Goal: Information Seeking & Learning: Learn about a topic

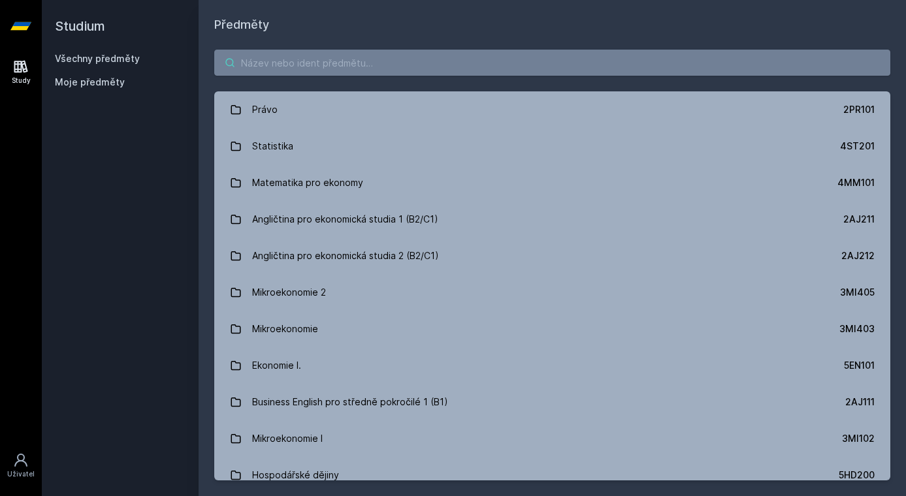
click at [294, 71] on input "search" at bounding box center [552, 63] width 676 height 26
paste input "4ME486"
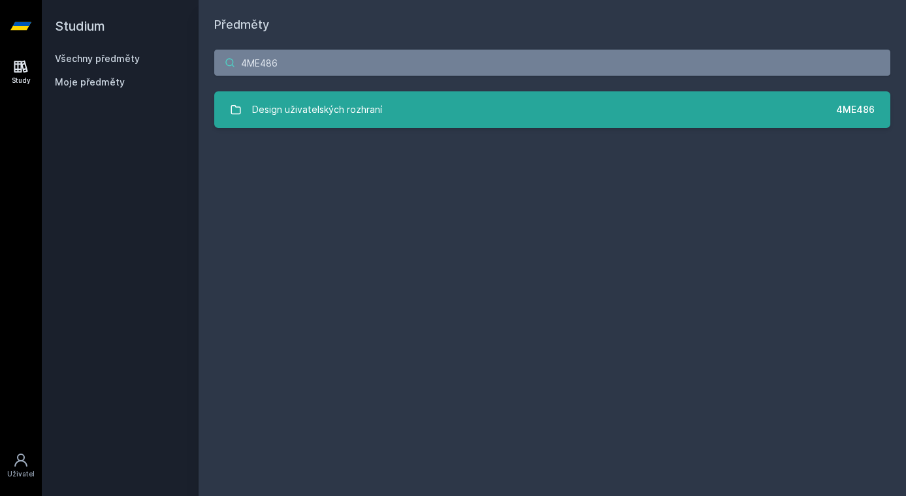
type input "4ME486"
click at [334, 114] on div "Design uživatelských rozhraní" at bounding box center [317, 110] width 130 height 26
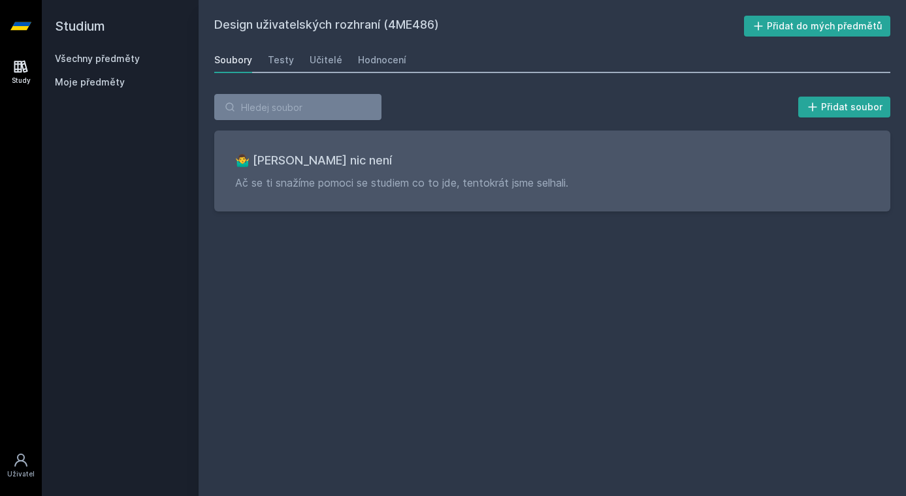
click at [332, 72] on div "Soubory Testy Učitelé Hodnocení" at bounding box center [552, 60] width 676 height 26
click at [375, 69] on link "Hodnocení" at bounding box center [382, 60] width 48 height 26
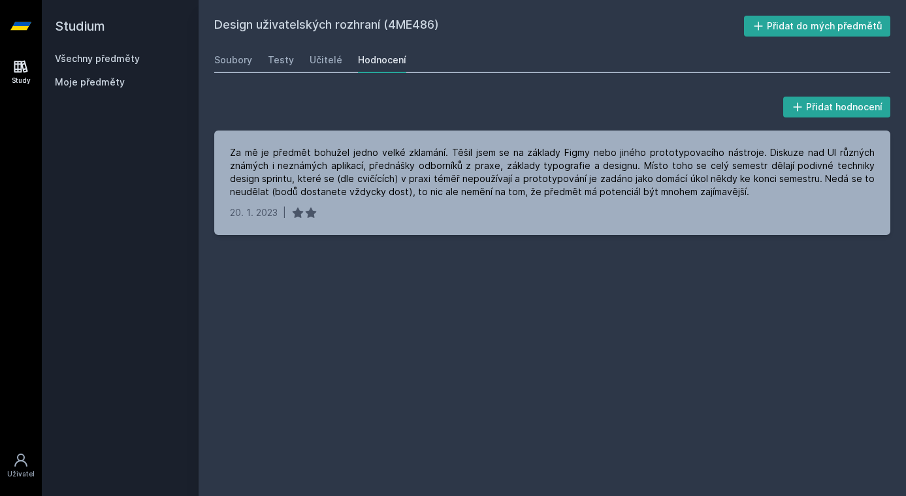
click at [123, 61] on link "Všechny předměty" at bounding box center [97, 58] width 85 height 11
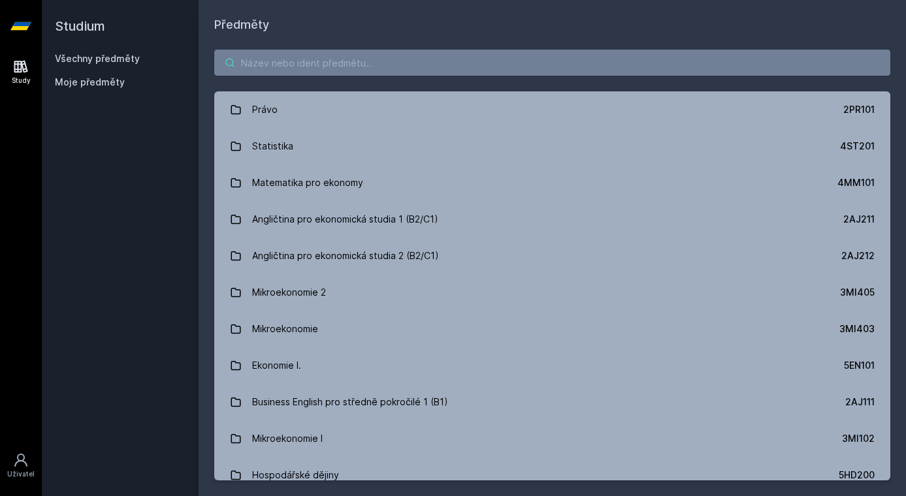
click at [319, 75] on input "search" at bounding box center [552, 63] width 676 height 26
paste input "4SA661"
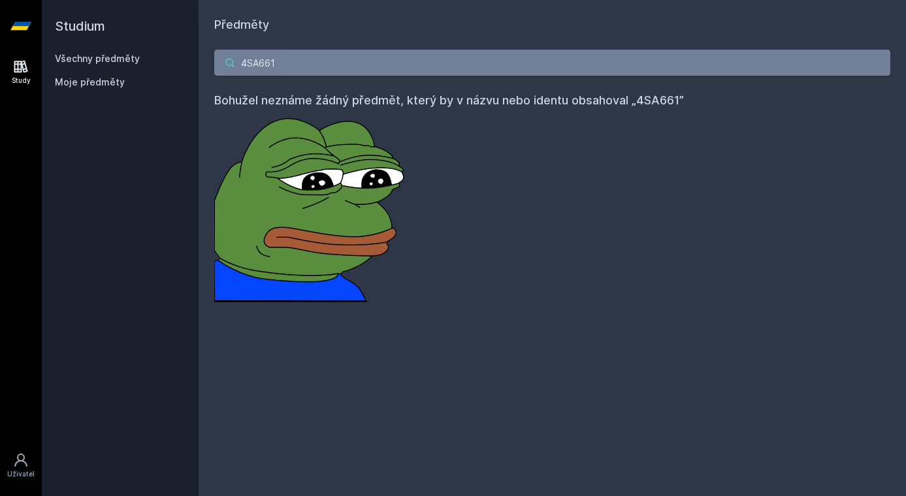
drag, startPoint x: 308, startPoint y: 73, endPoint x: 200, endPoint y: 56, distance: 109.1
click at [200, 56] on div "4SA661 Bohužel neznáme žádný předmět, který by v názvu nebo identu obsahoval „4…" at bounding box center [551, 176] width 707 height 284
paste input "4"
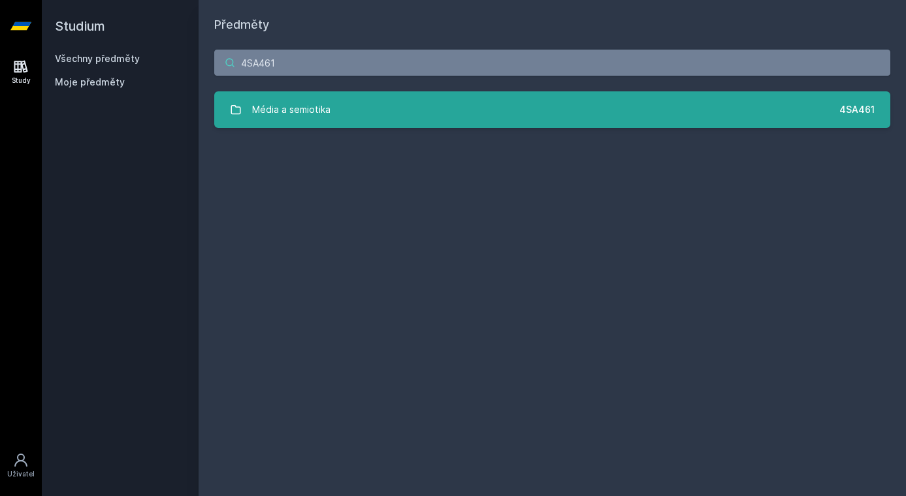
type input "4SA461"
click at [350, 114] on link "Média a semiotika 4SA461" at bounding box center [552, 109] width 676 height 37
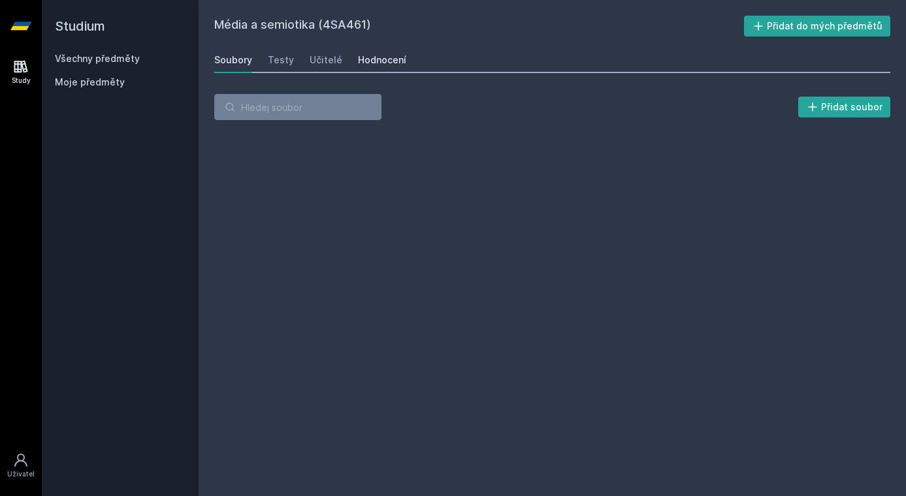
click at [377, 67] on link "Hodnocení" at bounding box center [382, 60] width 48 height 26
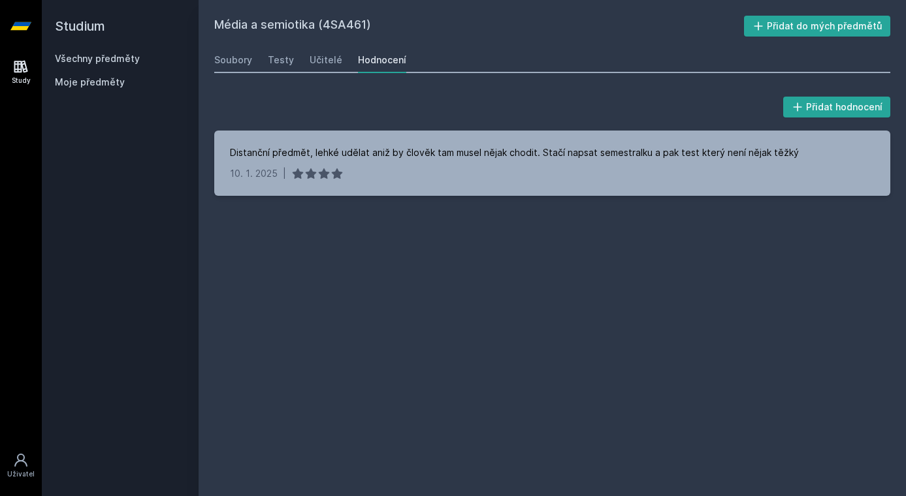
click at [128, 56] on link "Všechny předměty" at bounding box center [97, 58] width 85 height 11
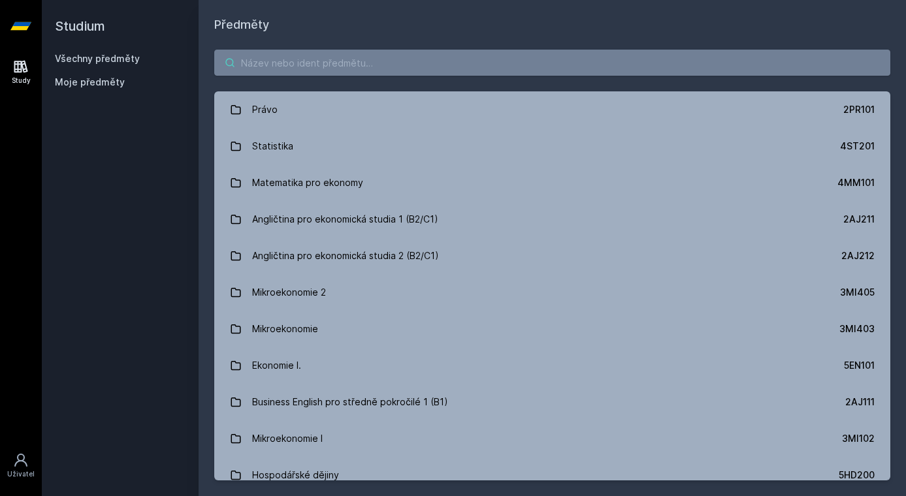
click at [312, 74] on input "search" at bounding box center [552, 63] width 676 height 26
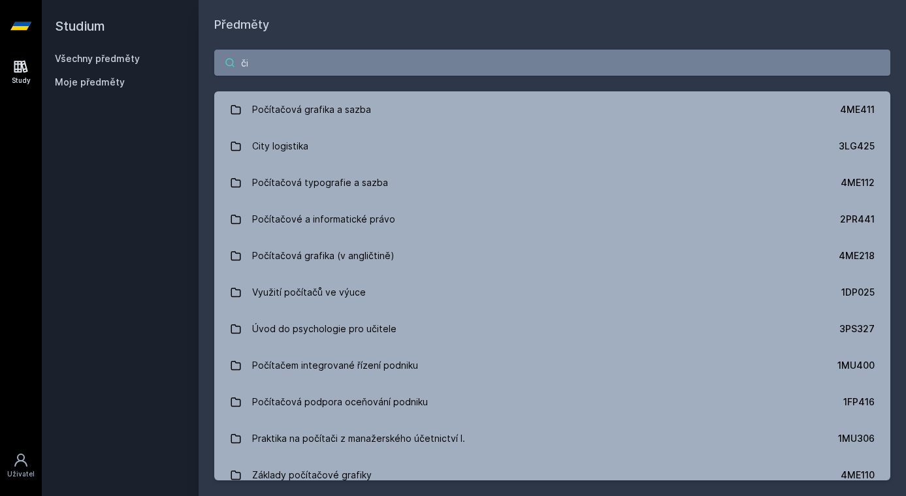
type input "č"
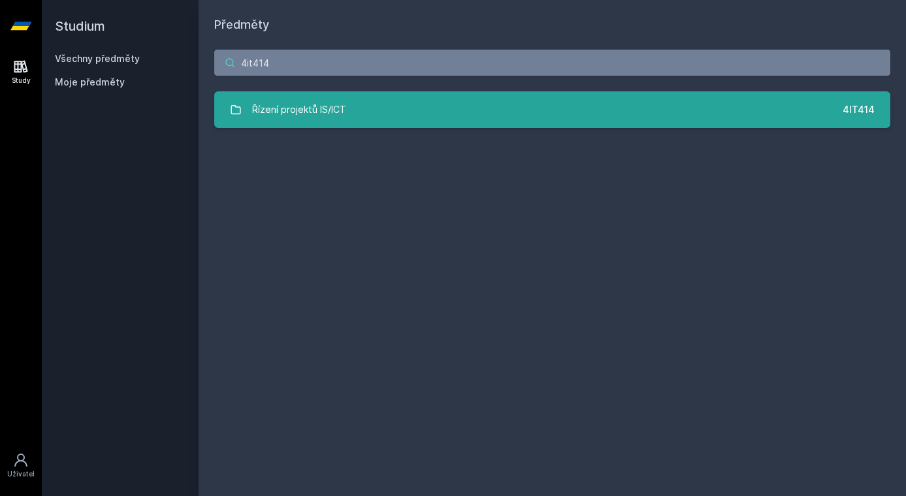
type input "4it414"
click at [332, 97] on div "Řízení projektů IS/ICT" at bounding box center [299, 110] width 94 height 26
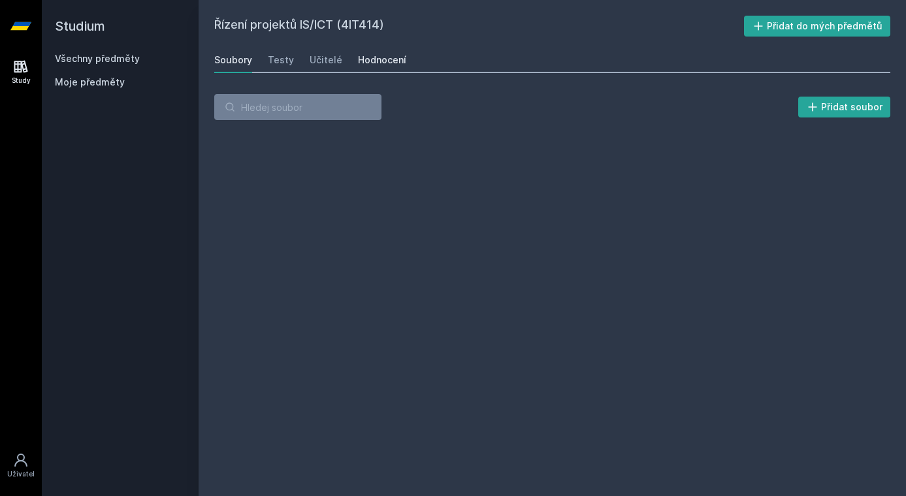
click at [369, 61] on div "Hodnocení" at bounding box center [382, 60] width 48 height 13
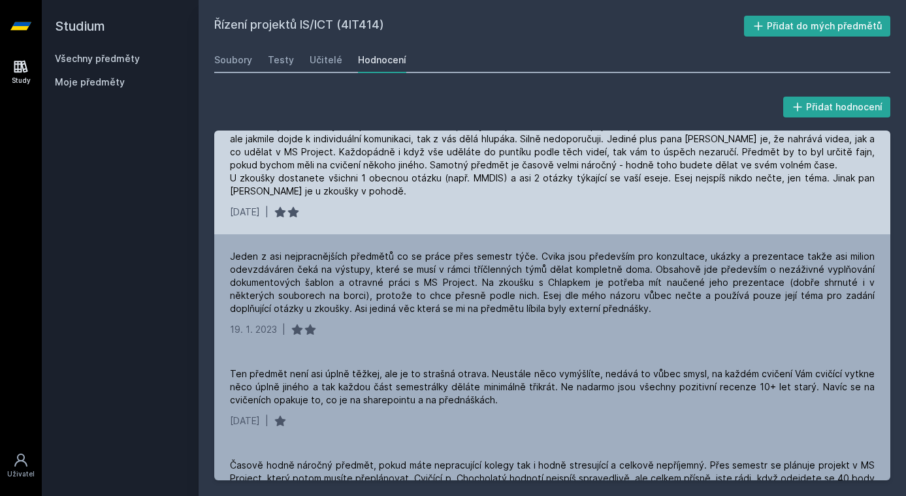
scroll to position [328, 0]
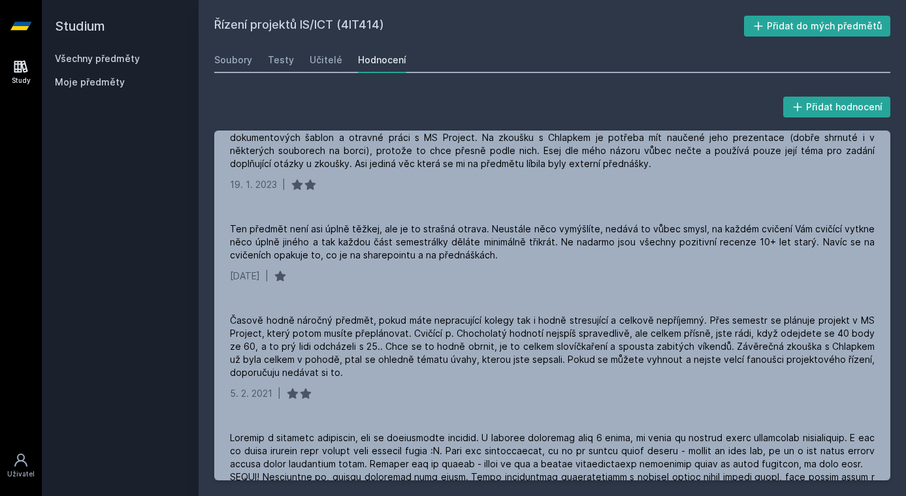
click at [112, 57] on link "Všechny předměty" at bounding box center [97, 58] width 85 height 11
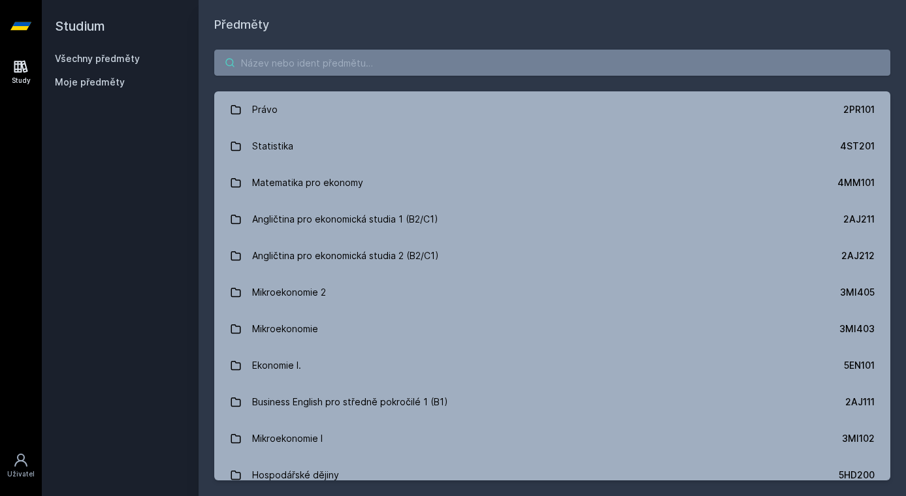
click at [326, 66] on input "search" at bounding box center [552, 63] width 676 height 26
paste input "4IT415"
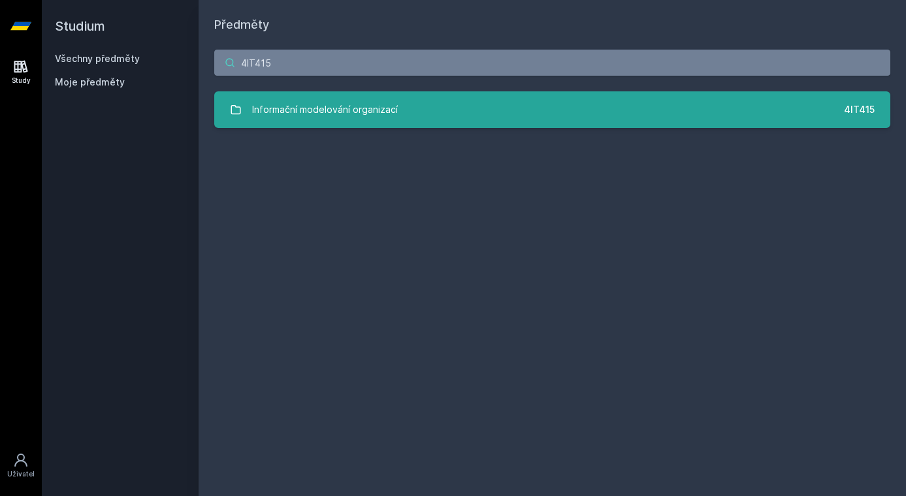
type input "4IT415"
click at [349, 110] on div "Informační modelování organizací" at bounding box center [325, 110] width 146 height 26
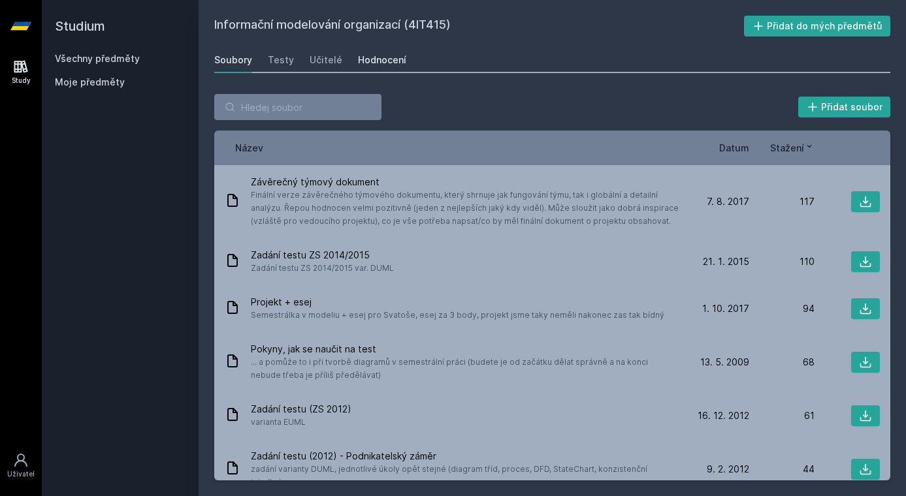
click at [383, 65] on div "Hodnocení" at bounding box center [382, 60] width 48 height 13
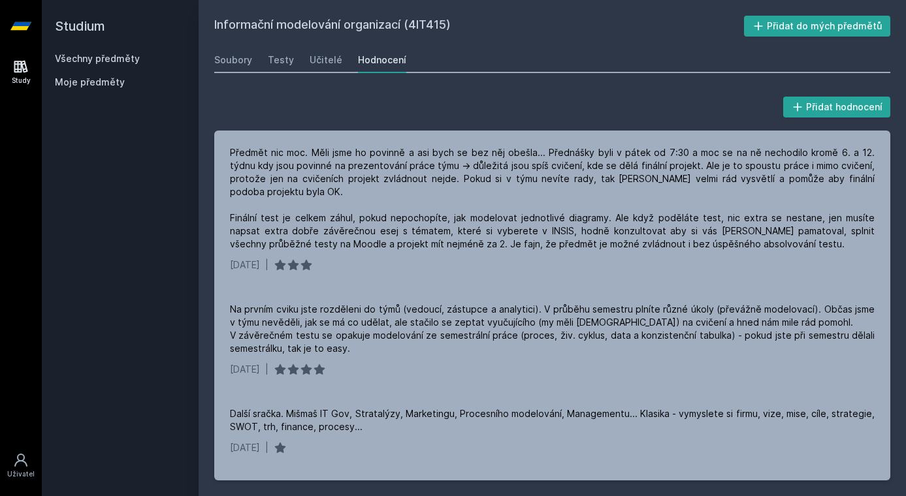
click at [119, 55] on link "Všechny předměty" at bounding box center [97, 58] width 85 height 11
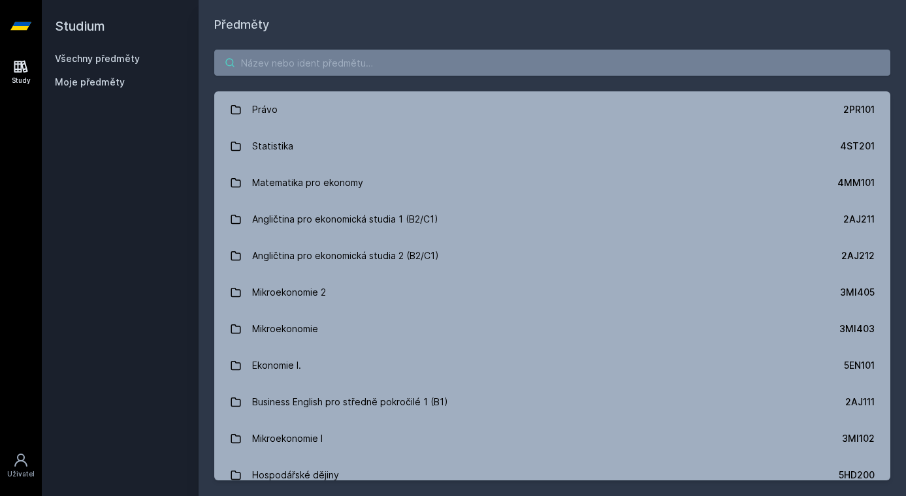
click at [324, 74] on input "search" at bounding box center [552, 63] width 676 height 26
paste input "4IT411"
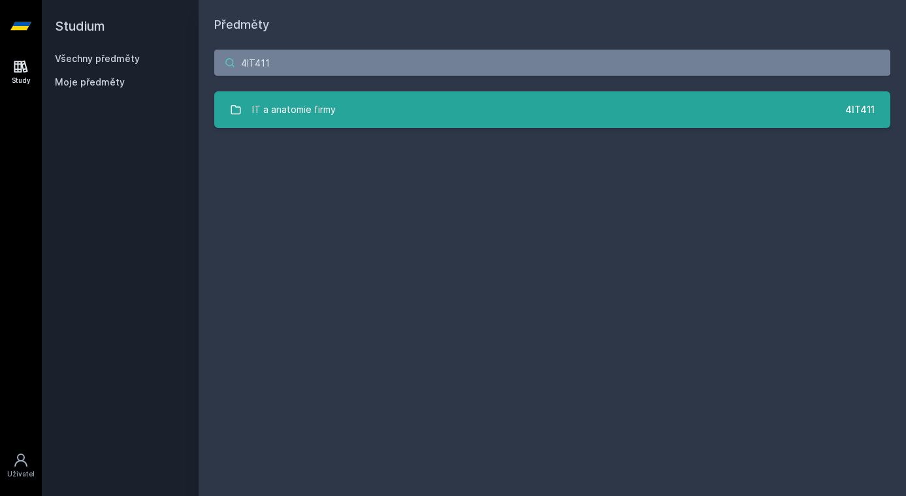
type input "4IT411"
click at [338, 114] on link "IT a anatomie firmy 4IT411" at bounding box center [552, 109] width 676 height 37
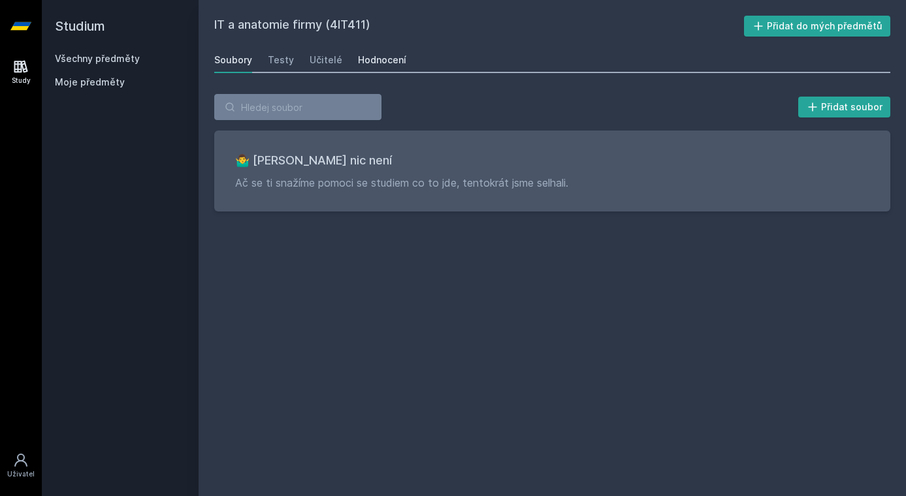
click at [381, 63] on div "Hodnocení" at bounding box center [382, 60] width 48 height 13
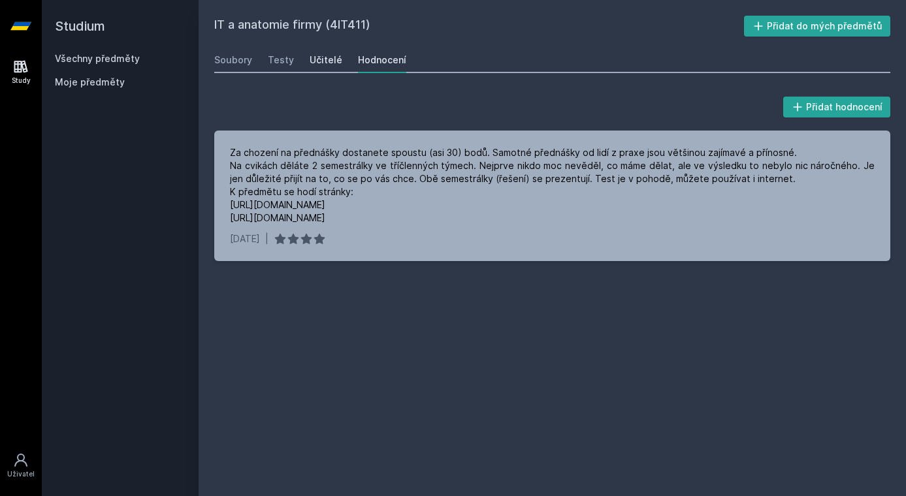
click at [333, 61] on div "Učitelé" at bounding box center [325, 60] width 33 height 13
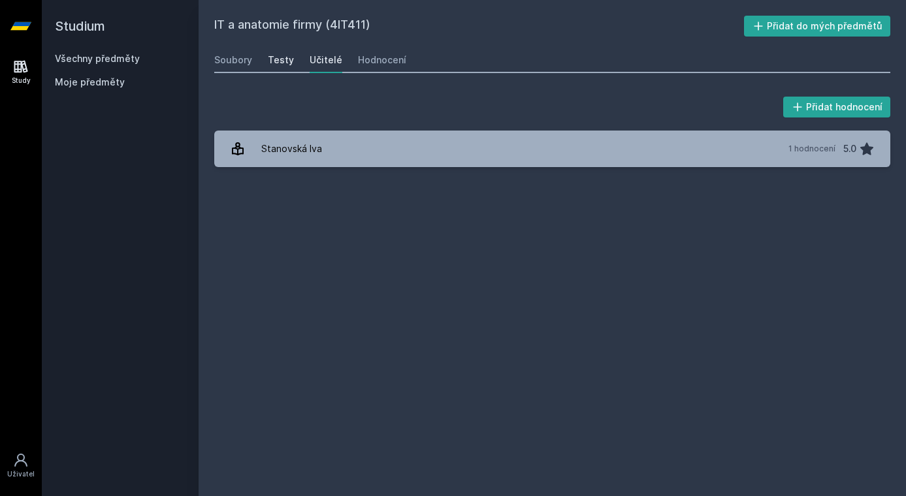
click at [277, 63] on div "Testy" at bounding box center [281, 60] width 26 height 13
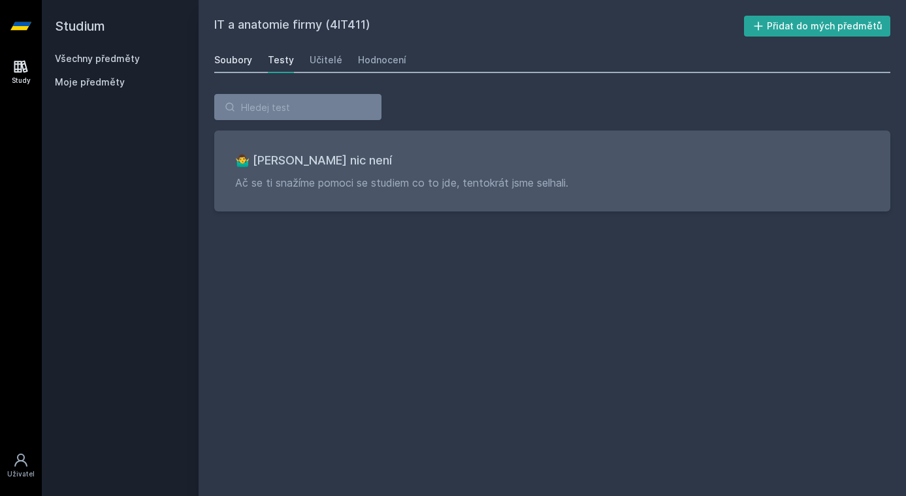
click at [230, 62] on div "Soubory" at bounding box center [233, 60] width 38 height 13
click at [102, 61] on link "Všechny předměty" at bounding box center [97, 58] width 85 height 11
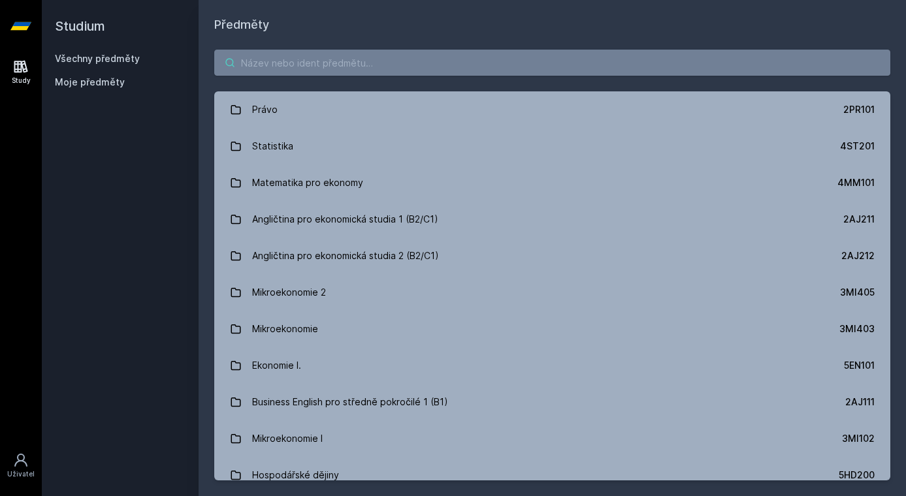
click at [313, 71] on input "search" at bounding box center [552, 63] width 676 height 26
paste input "4IT418"
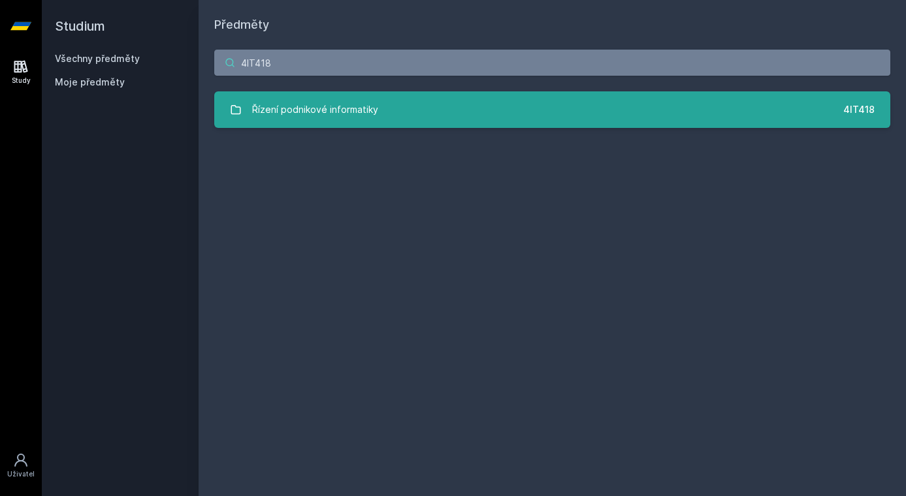
type input "4IT418"
click at [340, 120] on div "Řízení podnikové informatiky" at bounding box center [315, 110] width 126 height 26
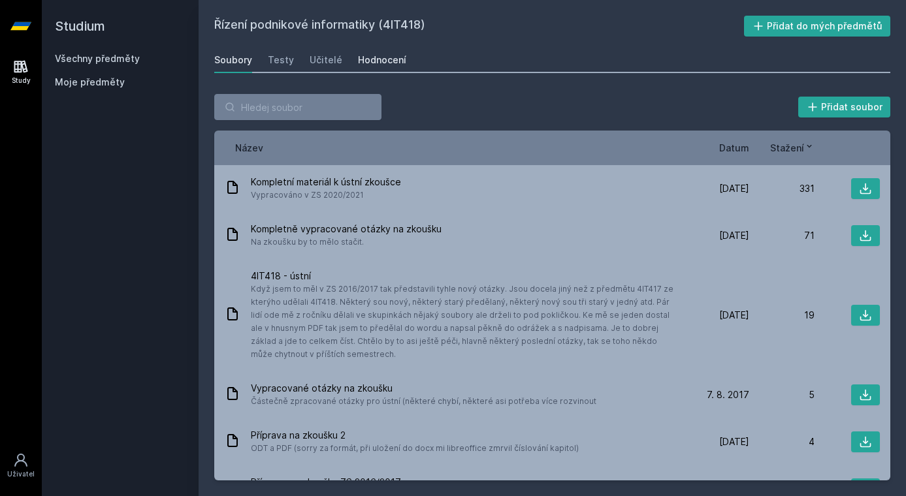
click at [377, 56] on div "Hodnocení" at bounding box center [382, 60] width 48 height 13
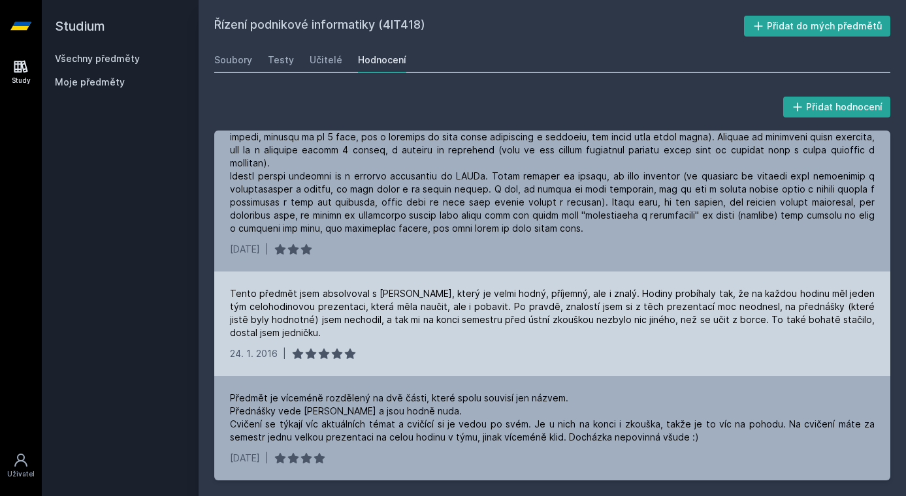
click at [449, 331] on div "Tento předmět jsem absolvoval s [PERSON_NAME], který je velmi hodný, příjemný, …" at bounding box center [552, 313] width 644 height 52
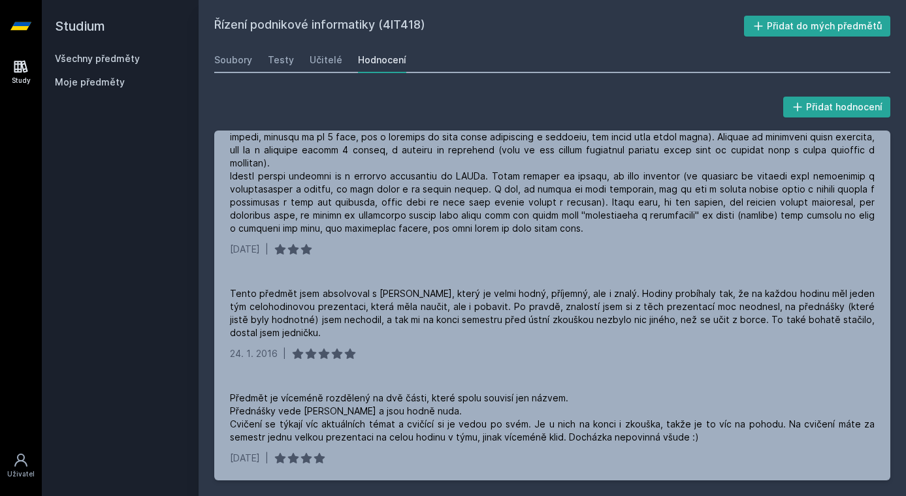
click at [298, 62] on div "Soubory Testy Učitelé Hodnocení" at bounding box center [552, 60] width 676 height 26
click at [284, 61] on div "Testy" at bounding box center [281, 60] width 26 height 13
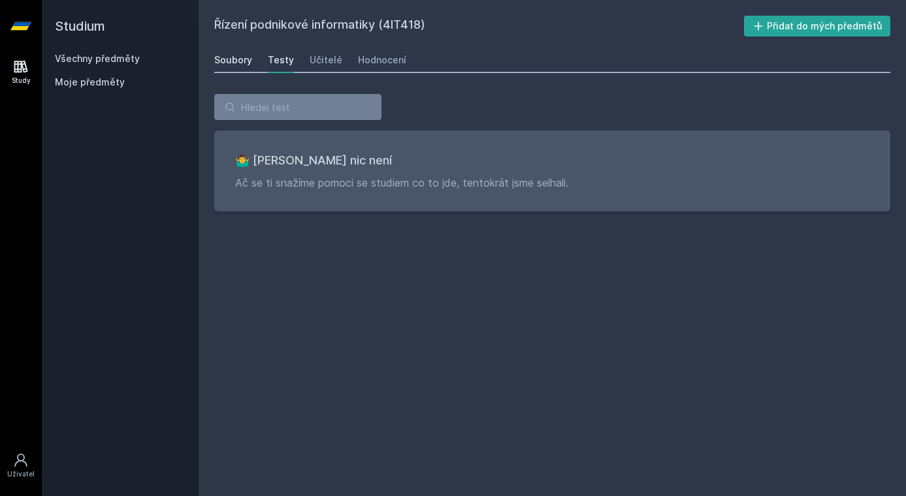
click at [244, 61] on div "Soubory" at bounding box center [233, 60] width 38 height 13
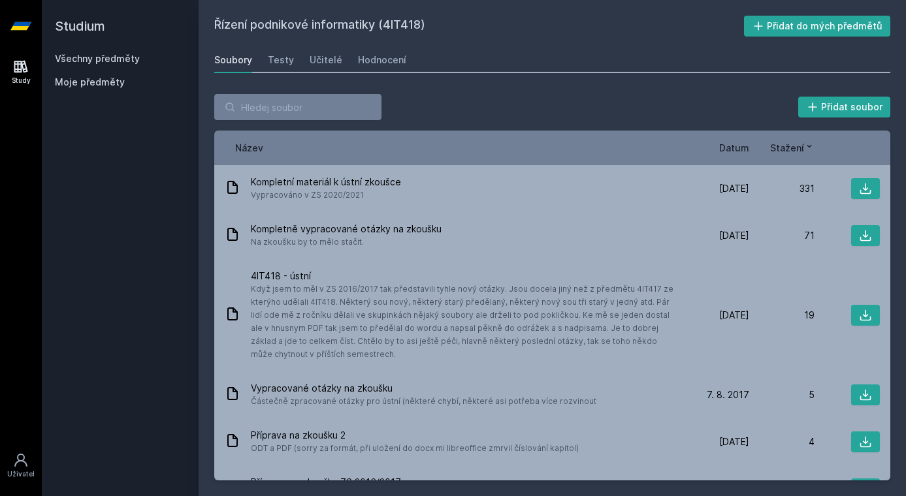
click at [727, 147] on span "Datum" at bounding box center [734, 148] width 30 height 14
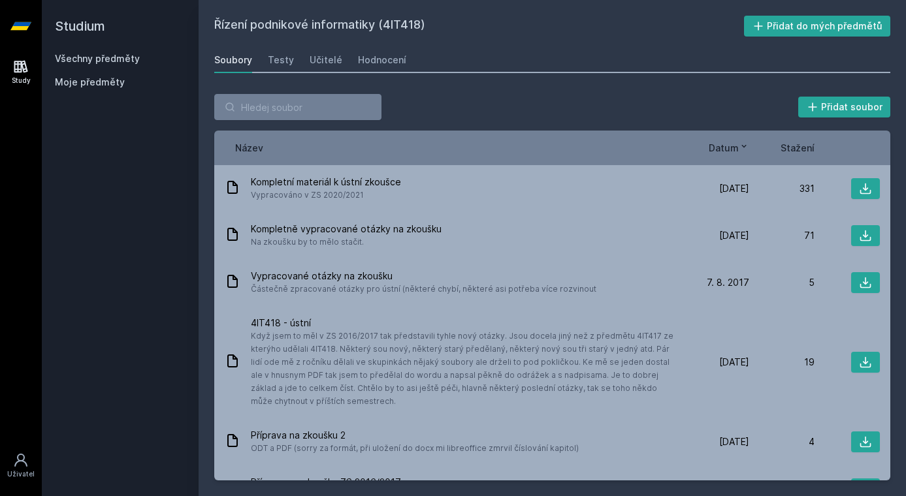
click at [735, 154] on span "Datum" at bounding box center [723, 148] width 30 height 14
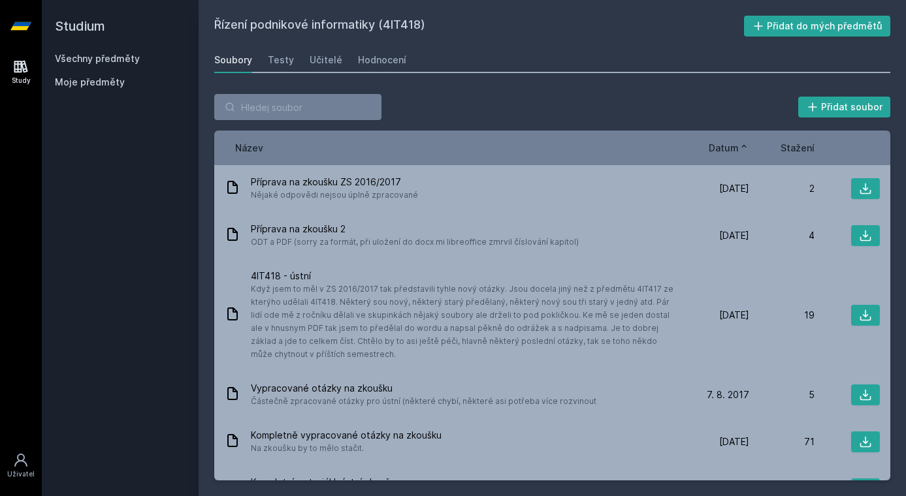
click at [735, 154] on span "Datum" at bounding box center [723, 148] width 30 height 14
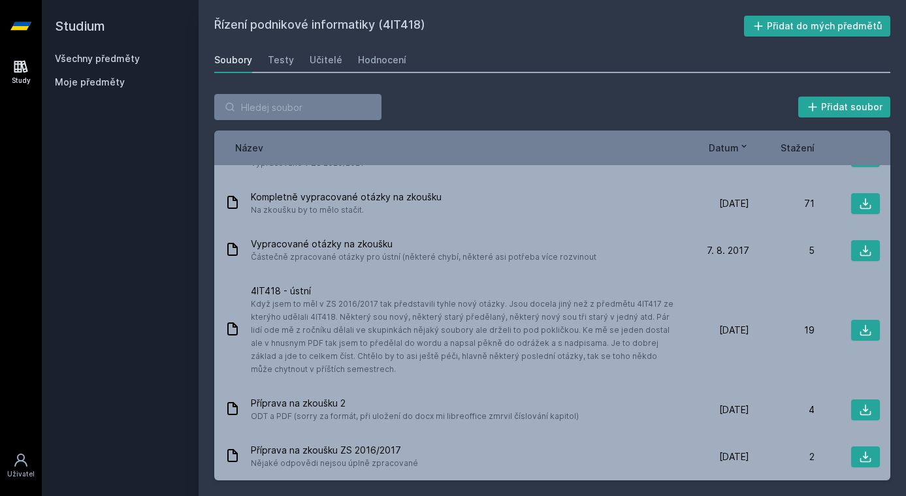
scroll to position [32, 0]
click at [101, 57] on link "Všechny předměty" at bounding box center [97, 58] width 85 height 11
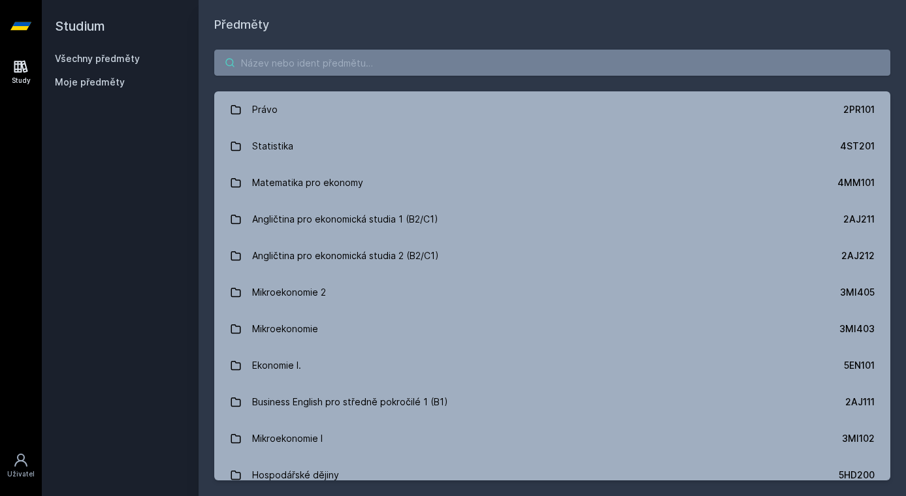
click at [362, 66] on input "search" at bounding box center [552, 63] width 676 height 26
paste input "4IT540"
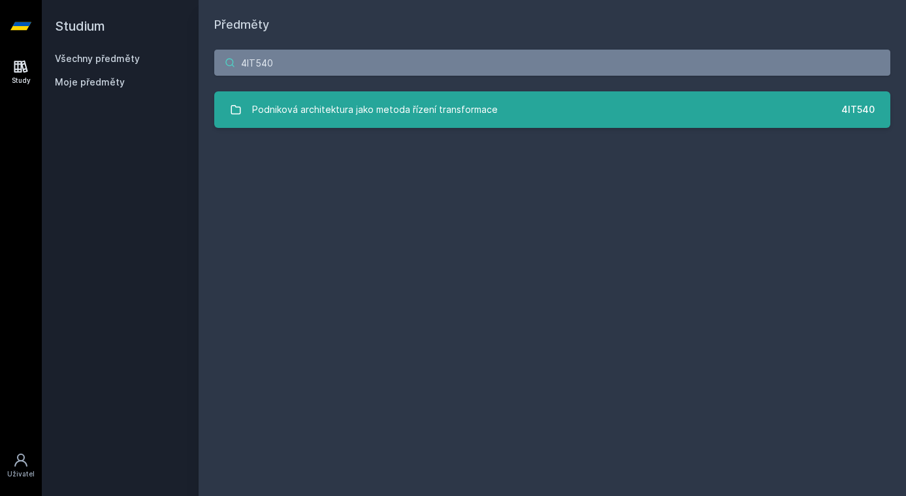
type input "4IT540"
click at [362, 111] on div "Podniková architektura jako metoda řízení transformace" at bounding box center [375, 110] width 246 height 26
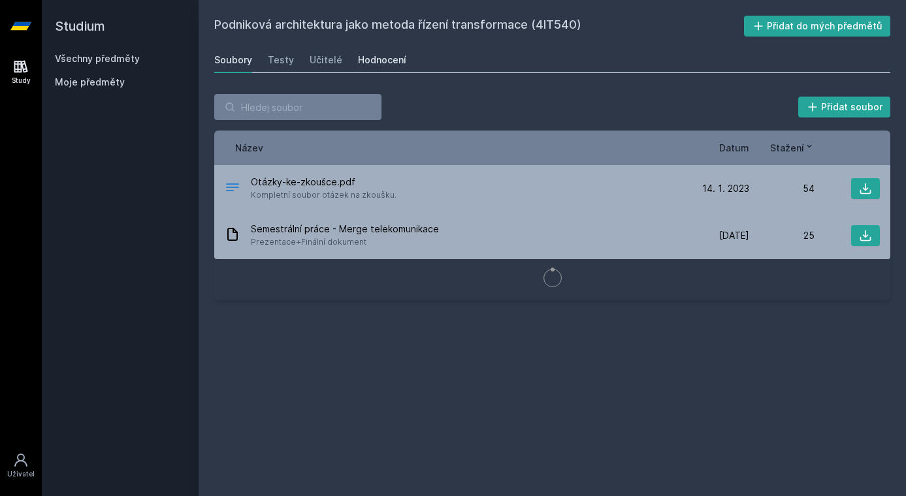
click at [375, 61] on div "Hodnocení" at bounding box center [382, 60] width 48 height 13
